Goal: Communication & Community: Answer question/provide support

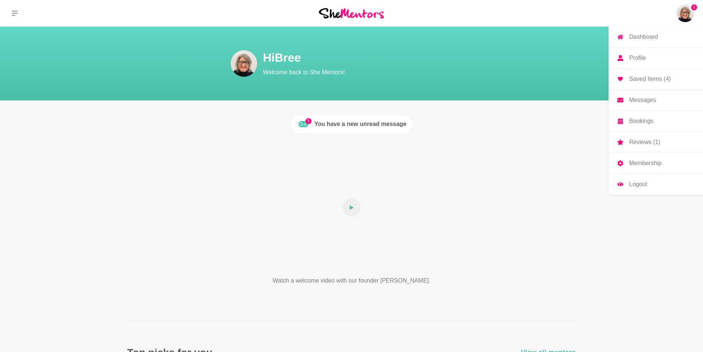
click at [641, 102] on p "Messages" at bounding box center [642, 100] width 27 height 6
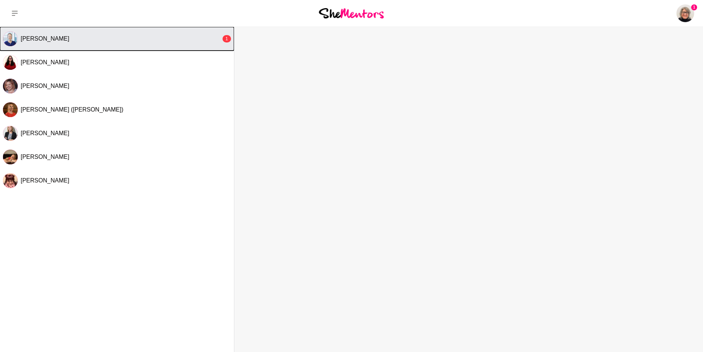
click at [51, 37] on span "[PERSON_NAME]" at bounding box center [45, 38] width 49 height 6
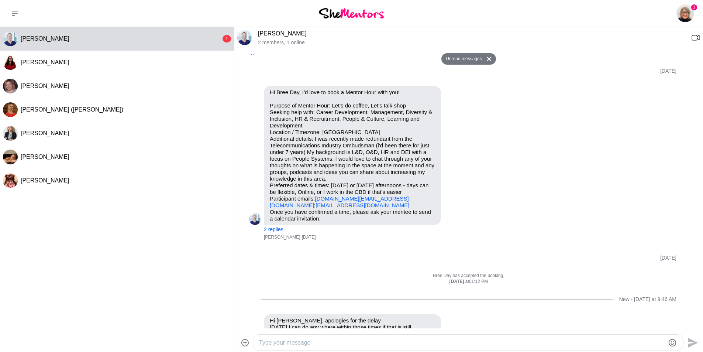
scroll to position [27, 0]
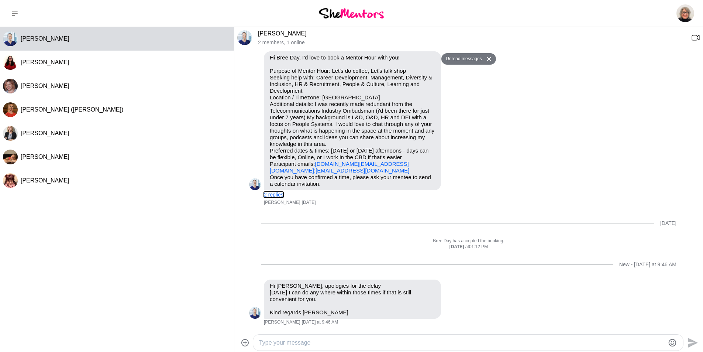
click at [272, 193] on button "2 replies" at bounding box center [274, 195] width 20 height 6
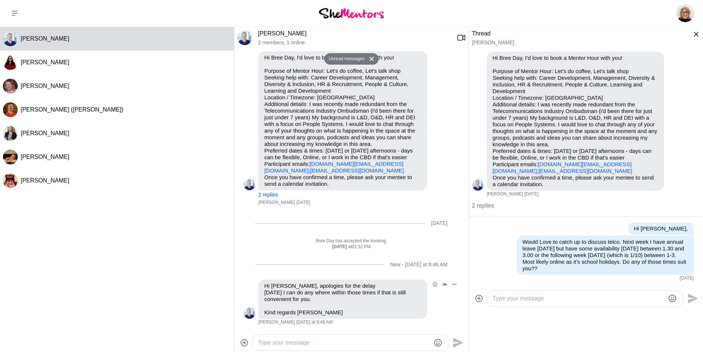
scroll to position [34, 0]
click at [547, 297] on textarea "Type your message" at bounding box center [579, 298] width 172 height 9
type textarea "Hi [PERSON_NAME], so sorry I ended up taking a few extra days off and missed yo…"
click at [690, 298] on icon "Send" at bounding box center [692, 298] width 12 height 12
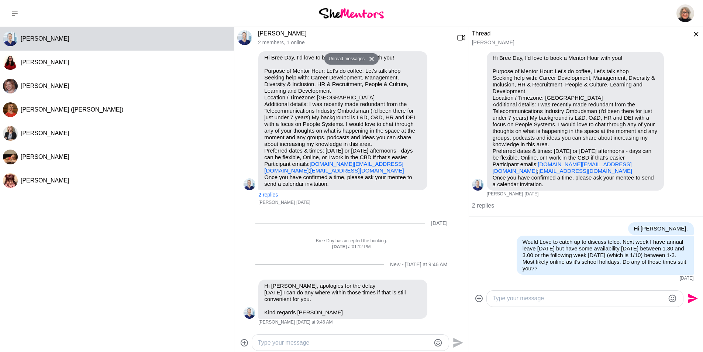
scroll to position [0, 0]
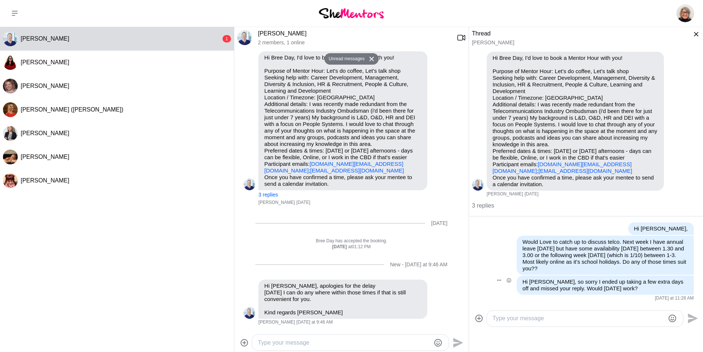
drag, startPoint x: 661, startPoint y: 288, endPoint x: 517, endPoint y: 284, distance: 144.4
click at [517, 284] on div "Hi [PERSON_NAME], so sorry I ended up taking a few extra days off and missed yo…" at bounding box center [605, 284] width 177 height 19
copy p "Hi [PERSON_NAME], so sorry I ended up taking a few extra days off and missed yo…"
click at [443, 284] on icon "Open Thread" at bounding box center [445, 283] width 5 height 3
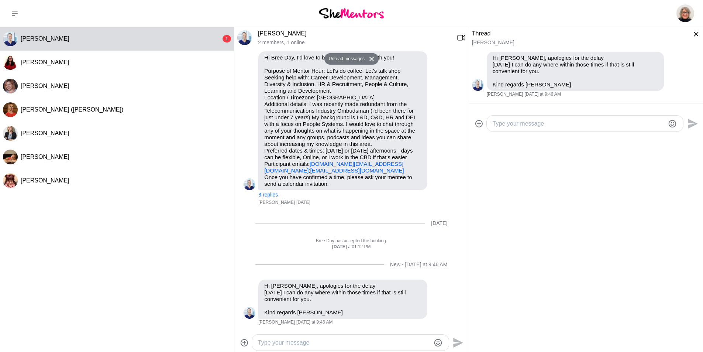
type textarea "Hi [PERSON_NAME], so sorry I ended up taking a few extra days off and missed yo…"
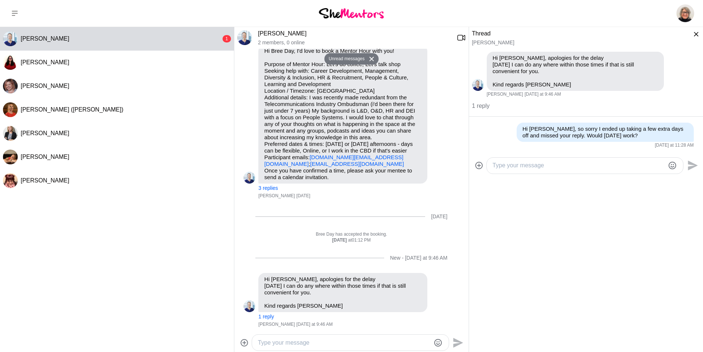
scroll to position [43, 0]
